Goal: Information Seeking & Learning: Check status

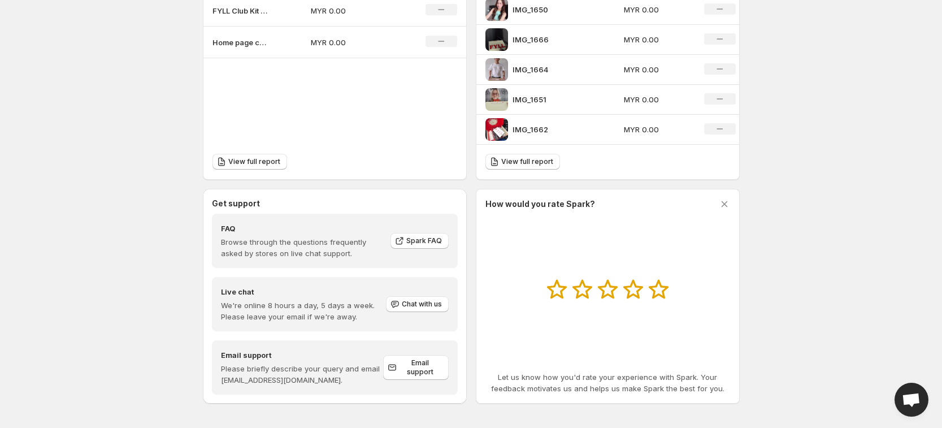
scroll to position [438, 0]
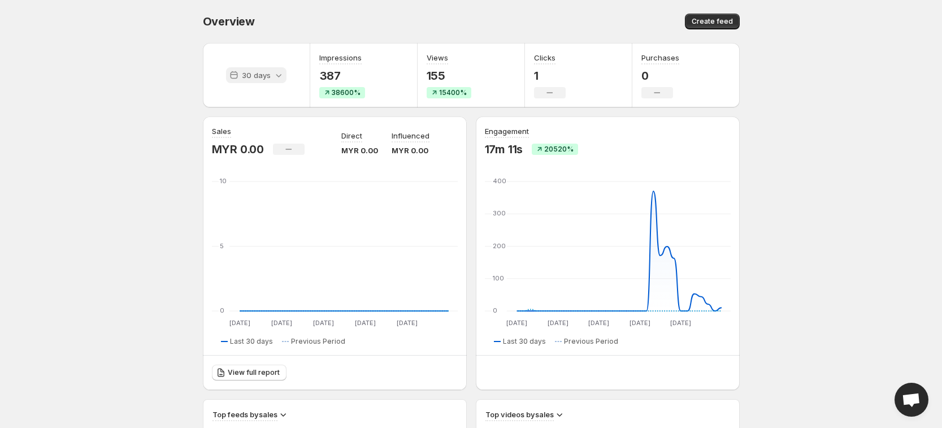
click at [277, 73] on icon at bounding box center [278, 74] width 11 height 11
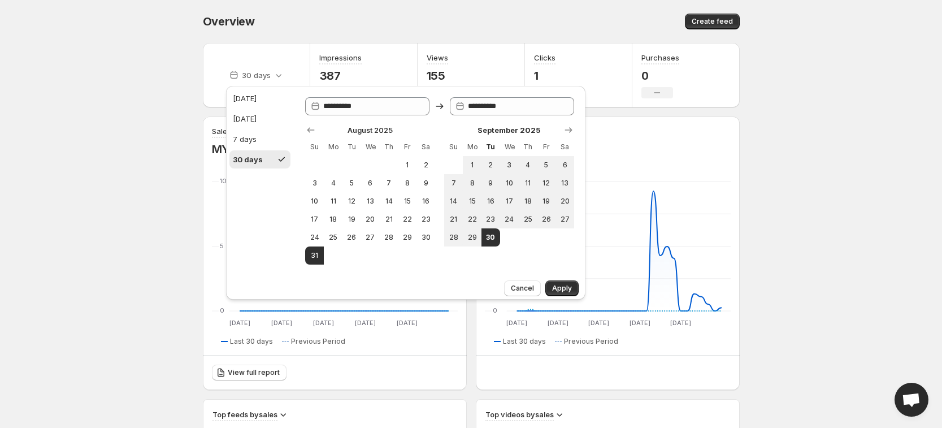
click at [825, 131] on body "Home Feeds Videos Subscription Settings Overview. This page is ready Overview C…" at bounding box center [471, 214] width 942 height 428
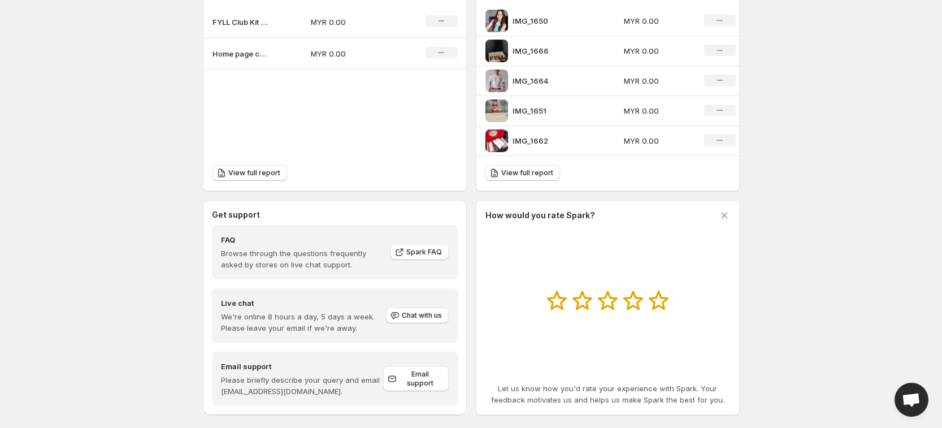
scroll to position [353, 0]
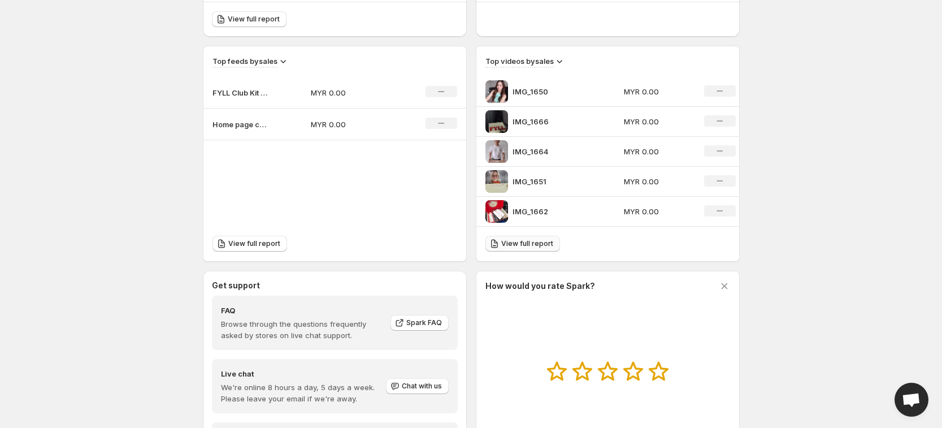
click at [540, 241] on span "View full report" at bounding box center [527, 243] width 52 height 9
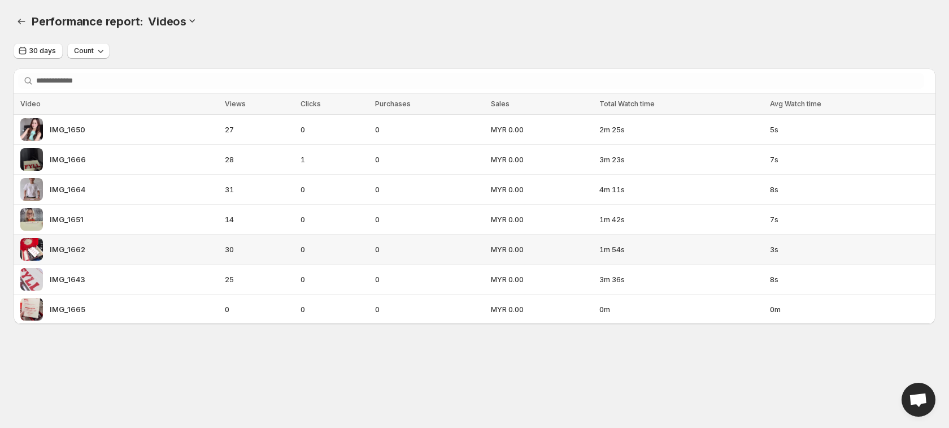
click at [34, 253] on img at bounding box center [31, 249] width 23 height 23
click at [86, 52] on span "Count" at bounding box center [84, 50] width 20 height 9
